Goal: Check status: Check status

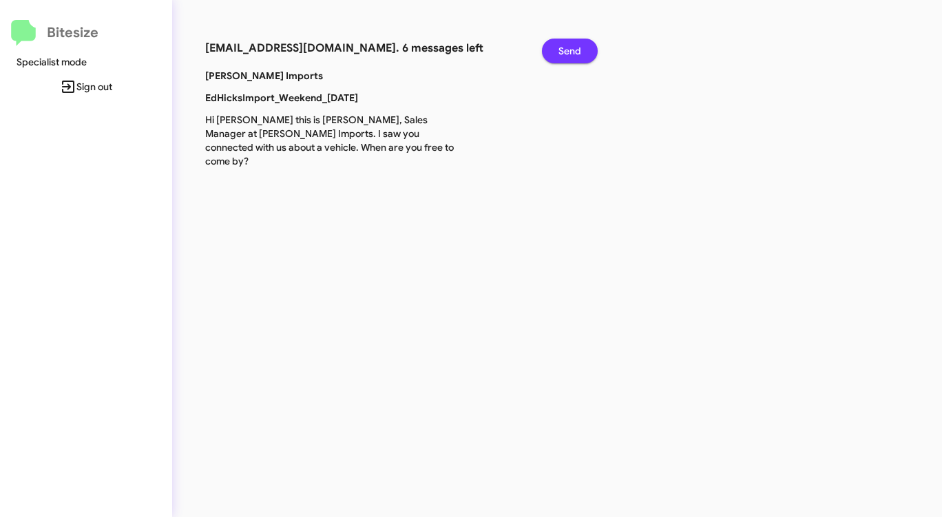
click at [572, 49] on span "Send" at bounding box center [570, 51] width 23 height 25
click at [572, 48] on span "Send" at bounding box center [570, 51] width 23 height 25
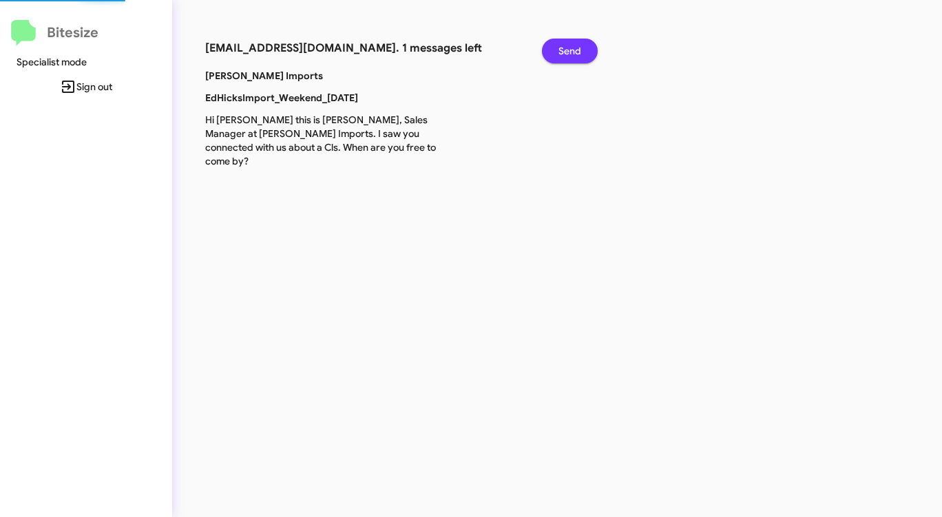
click at [572, 48] on span "Send" at bounding box center [570, 51] width 23 height 25
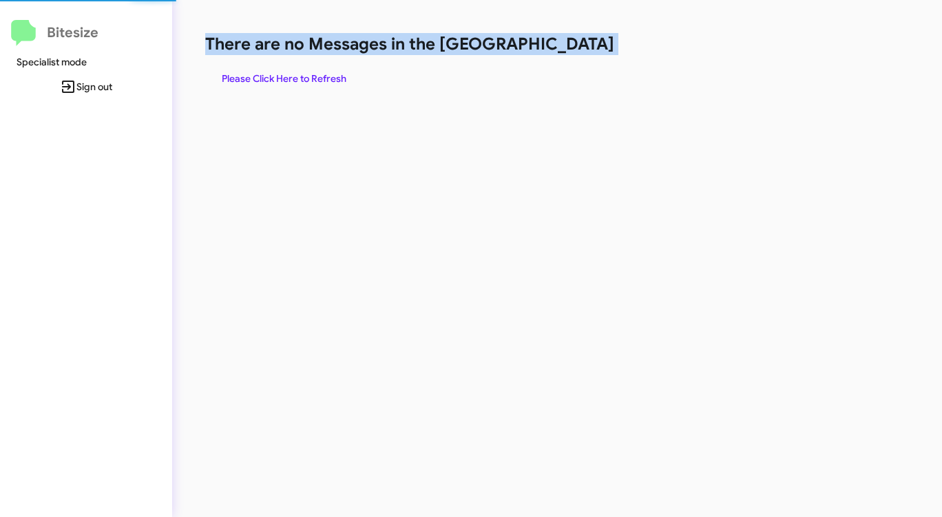
click at [571, 48] on h1 "There are no Messages in the [GEOGRAPHIC_DATA]" at bounding box center [493, 44] width 576 height 22
click at [570, 48] on h1 "There are no Messages in the [GEOGRAPHIC_DATA]" at bounding box center [493, 44] width 576 height 22
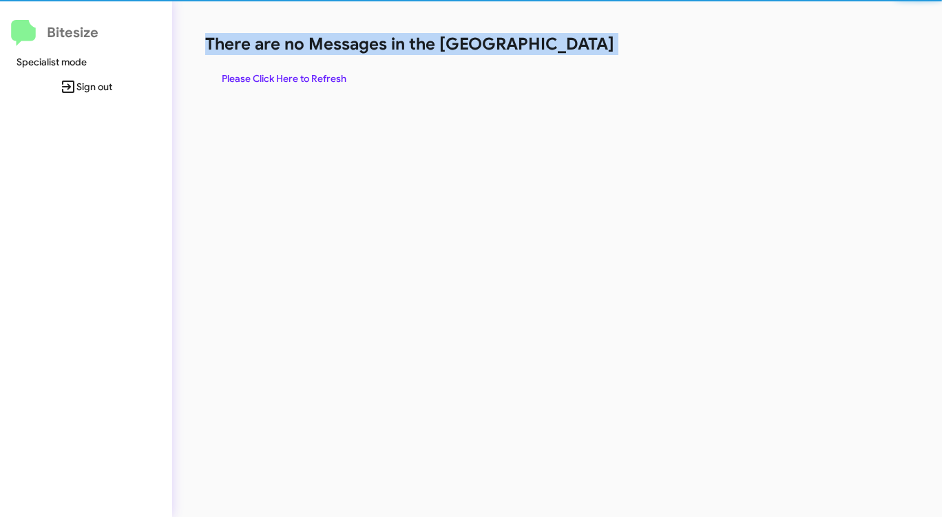
drag, startPoint x: 570, startPoint y: 48, endPoint x: 550, endPoint y: 50, distance: 20.8
click at [556, 50] on h1 "There are no Messages in the [GEOGRAPHIC_DATA]" at bounding box center [493, 44] width 576 height 22
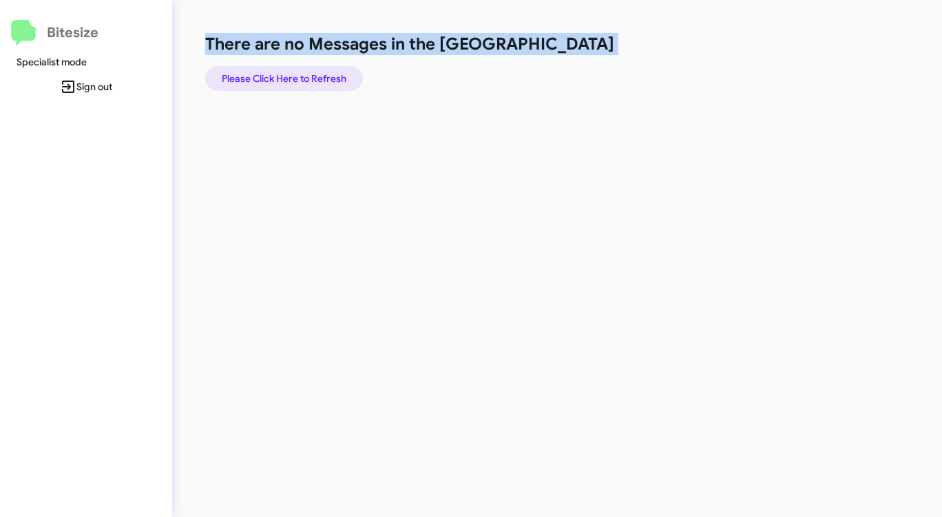
click at [321, 76] on span "Please Click Here to Refresh" at bounding box center [284, 78] width 125 height 25
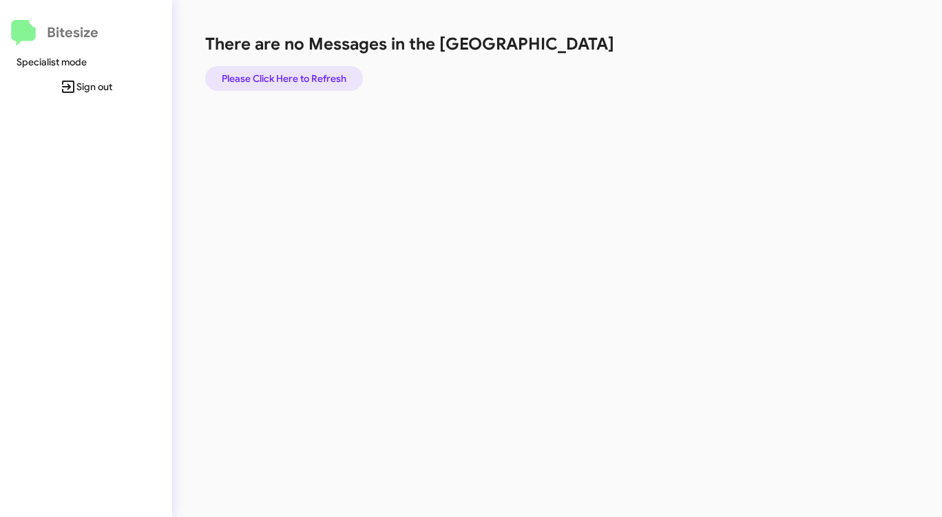
click at [276, 71] on span "Please Click Here to Refresh" at bounding box center [284, 78] width 125 height 25
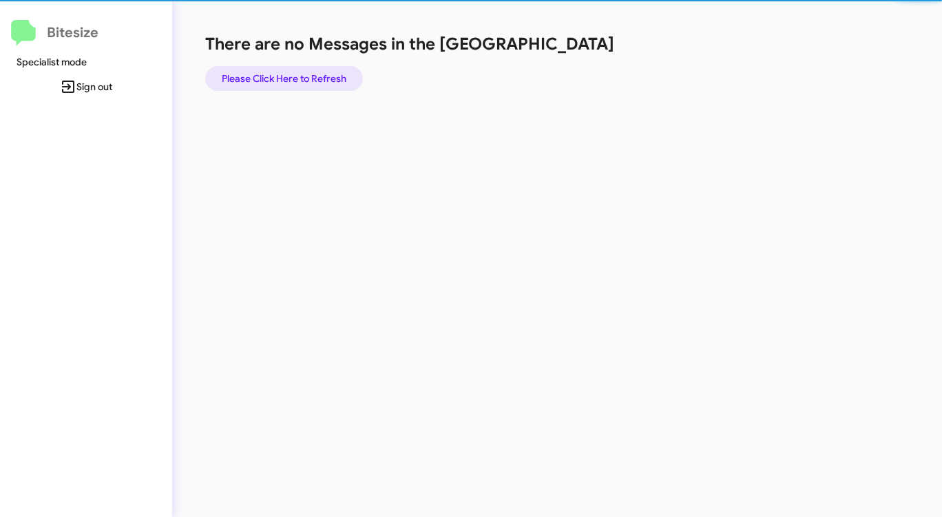
click at [277, 71] on span "Please Click Here to Refresh" at bounding box center [284, 78] width 125 height 25
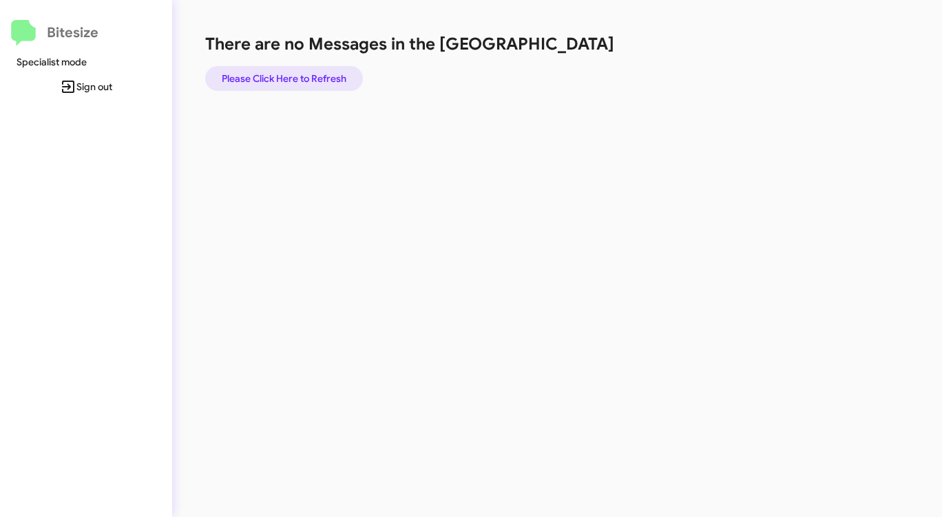
click at [285, 75] on span "Please Click Here to Refresh" at bounding box center [284, 78] width 125 height 25
click at [285, 74] on span "Please Click Here to Refresh" at bounding box center [284, 78] width 125 height 25
click at [284, 74] on span "Please Click Here to Refresh" at bounding box center [284, 78] width 125 height 25
